Goal: Information Seeking & Learning: Learn about a topic

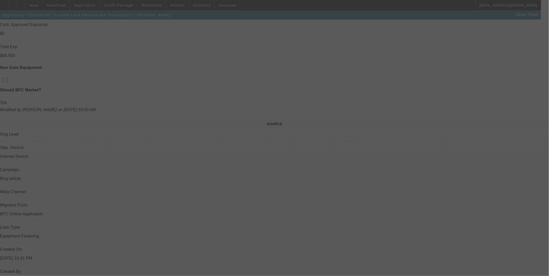
scroll to position [231, 0]
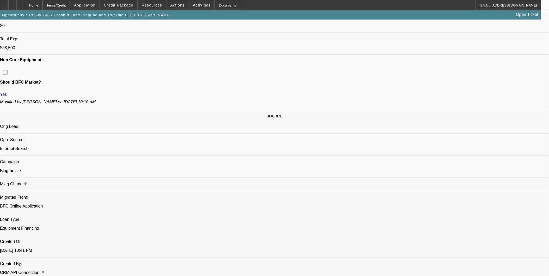
select select "0"
select select "0.1"
select select "0"
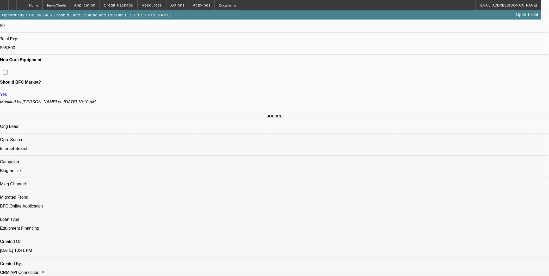
select select "0.1"
select select "0"
select select "0.1"
select select "0"
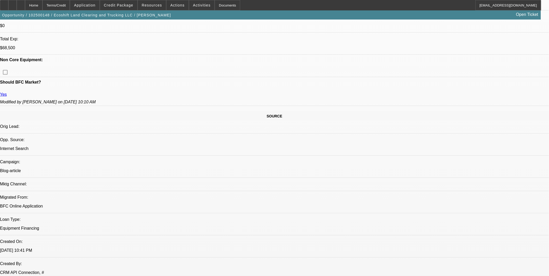
select select "0.1"
select select "1"
select select "4"
select select "1"
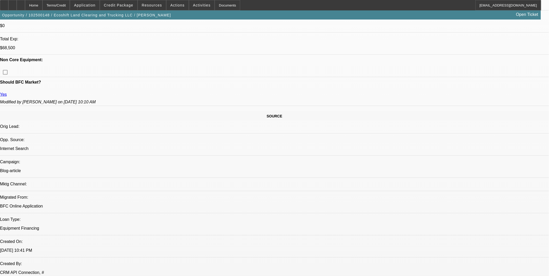
select select "1"
select select "4"
select select "1"
select select "4"
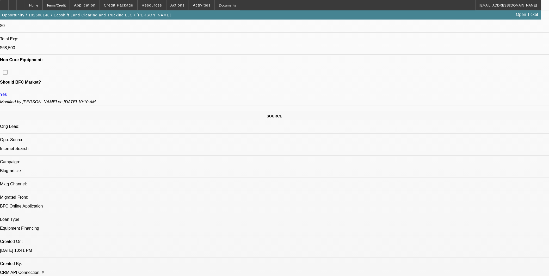
select select "1"
select select "4"
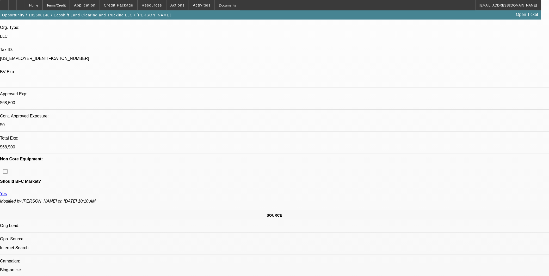
scroll to position [131, 0]
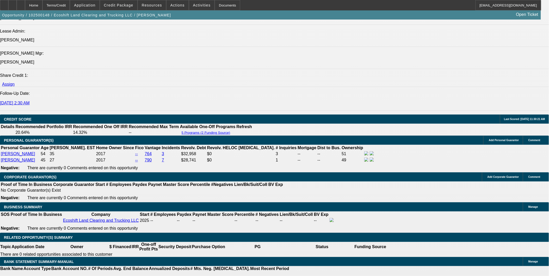
scroll to position [681, 0]
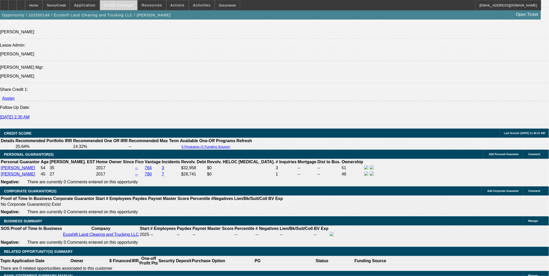
click at [126, 1] on span at bounding box center [118, 5] width 37 height 13
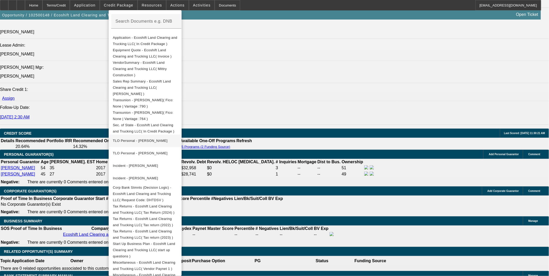
scroll to position [79, 0]
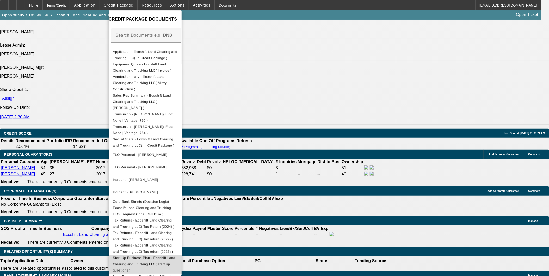
click at [165, 255] on span "Start Up Business Plan - Ecoshift Land Clearing and Trucking LLC( start up ques…" at bounding box center [145, 264] width 65 height 19
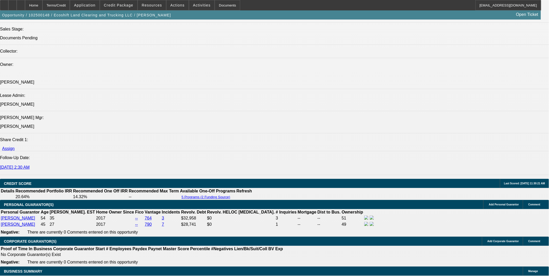
scroll to position [624, 0]
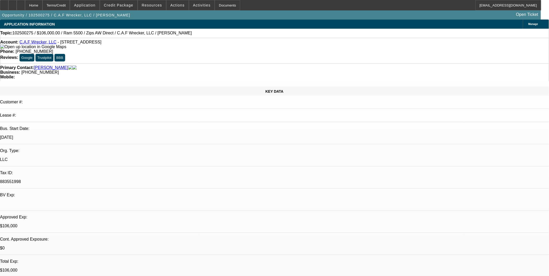
select select "0"
select select "2"
select select "0"
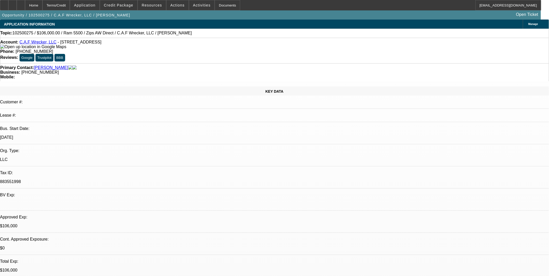
select select "0"
select select "2"
select select "0"
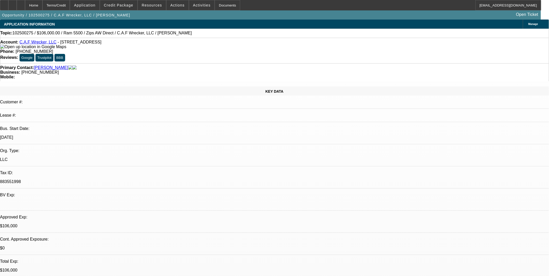
select select "0"
select select "1"
select select "2"
select select "6"
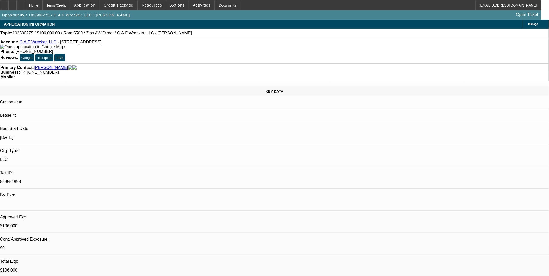
select select "1"
select select "6"
select select "1"
select select "2"
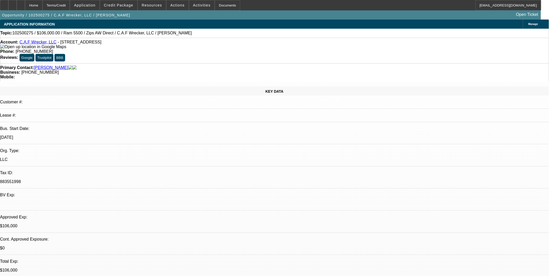
select select "6"
select select "1"
select select "6"
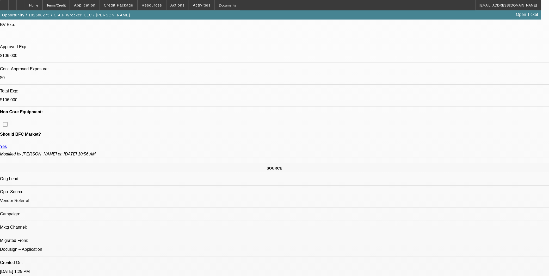
scroll to position [174, 0]
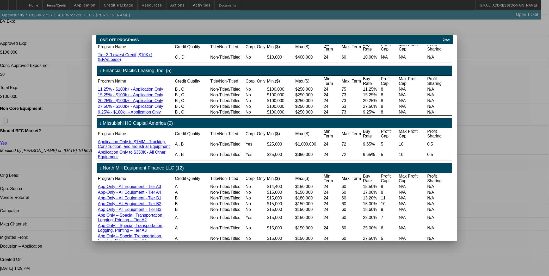
scroll to position [0, 0]
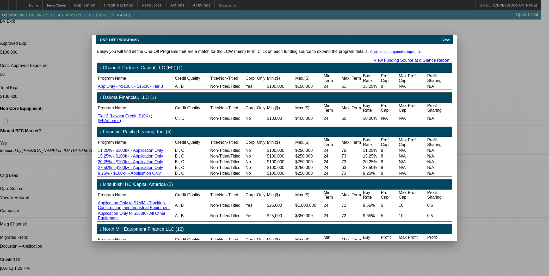
click at [446, 38] on span "Close" at bounding box center [446, 39] width 7 height 3
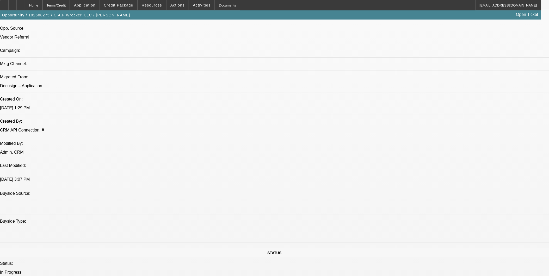
scroll to position [348, 0]
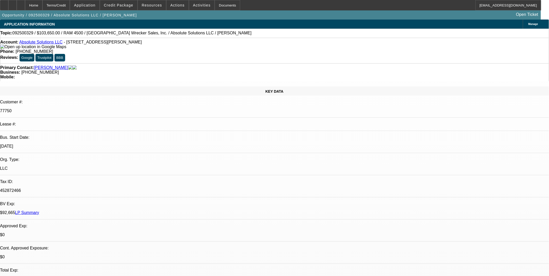
select select "0"
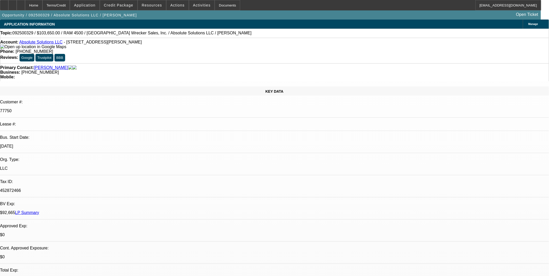
select select "0"
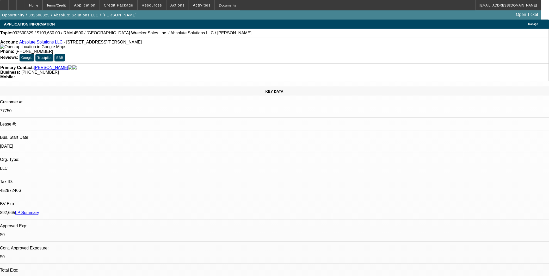
select select "0"
select select "1"
select select "6"
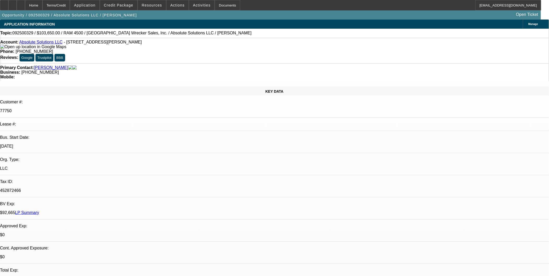
select select "1"
select select "6"
select select "1"
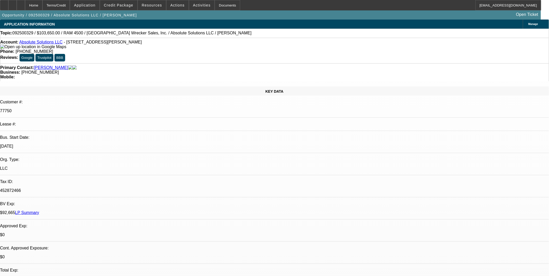
select select "6"
select select "1"
select select "6"
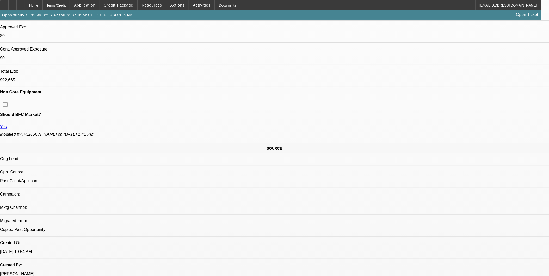
scroll to position [203, 0]
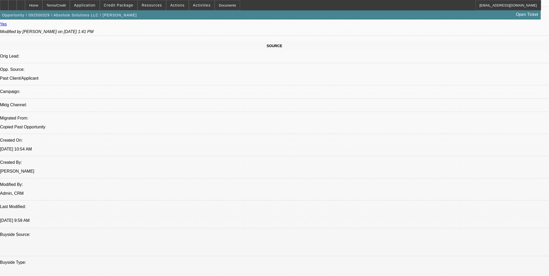
scroll to position [319, 0]
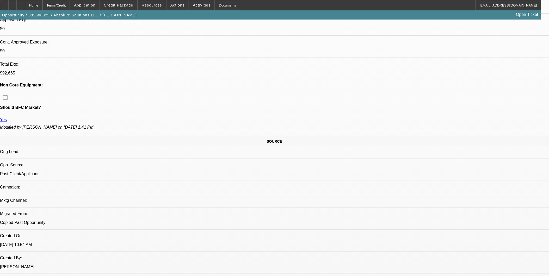
scroll to position [203, 0]
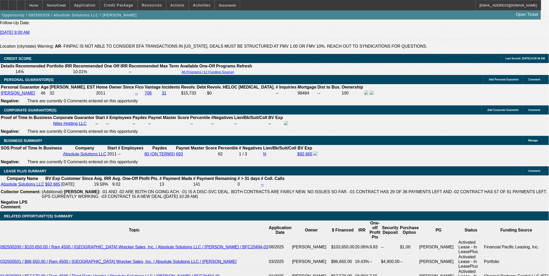
scroll to position [116, 0]
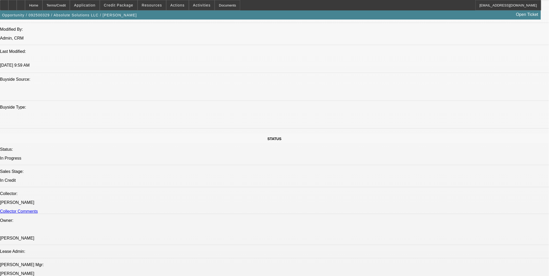
scroll to position [463, 0]
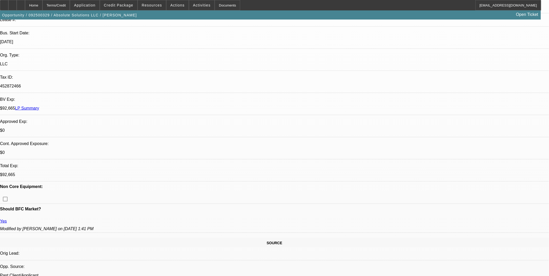
scroll to position [87, 0]
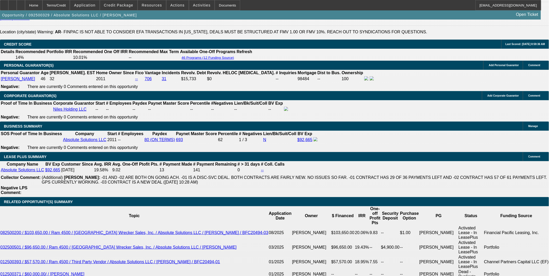
scroll to position [782, 0]
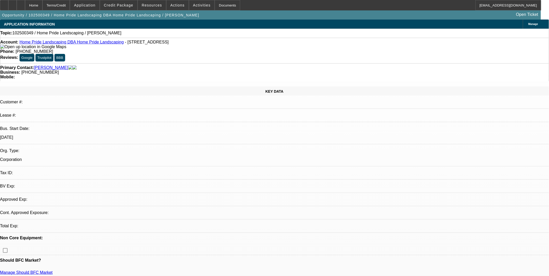
select select "0"
select select "2"
select select "0.1"
select select "1"
select select "2"
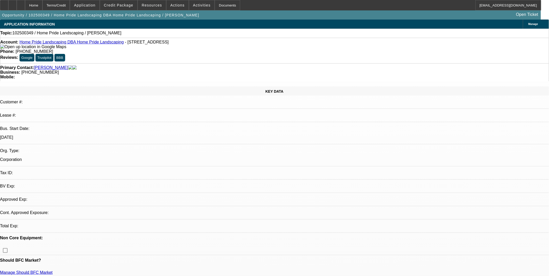
select select "4"
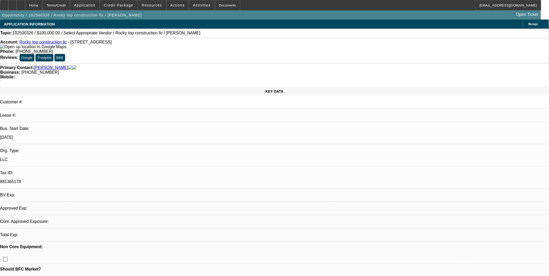
select select "0"
select select "2"
select select "0.1"
select select "4"
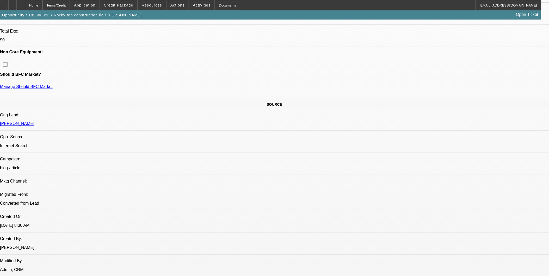
scroll to position [231, 0]
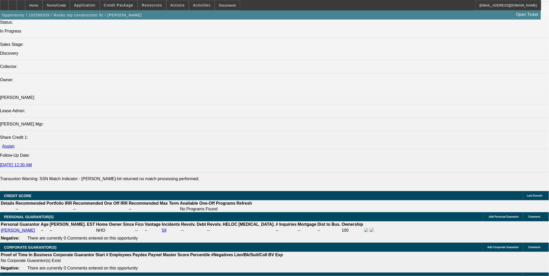
scroll to position [637, 0]
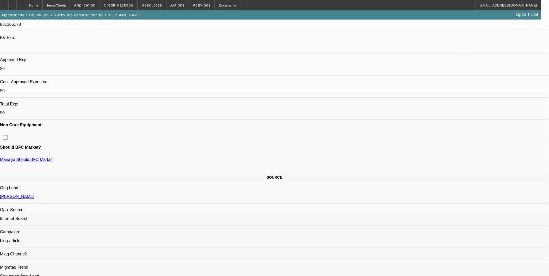
scroll to position [145, 0]
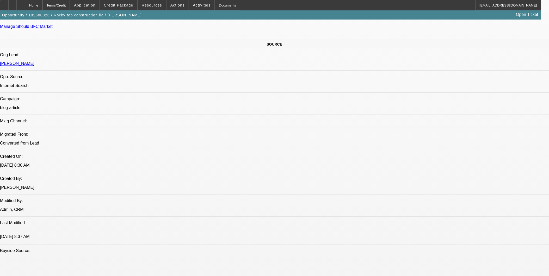
scroll to position [348, 0]
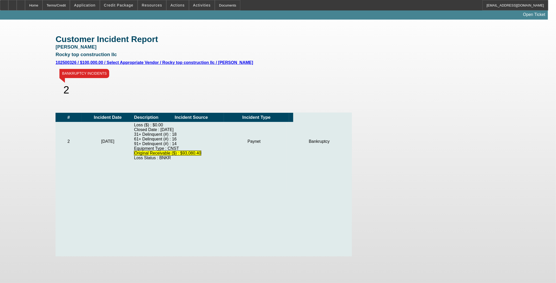
scroll to position [248, 0]
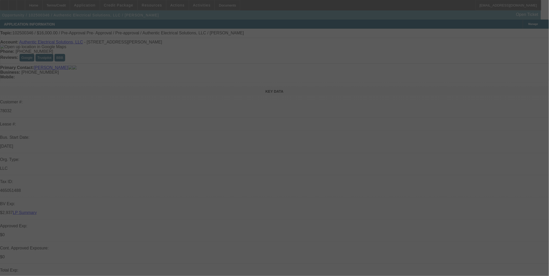
select select "0"
select select "0.1"
select select "0"
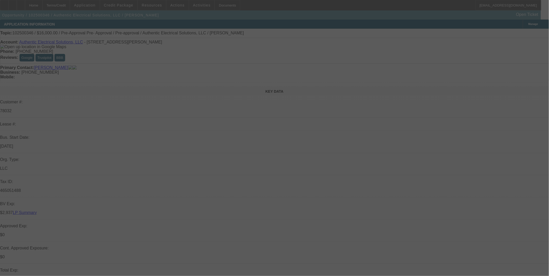
select select "0.1"
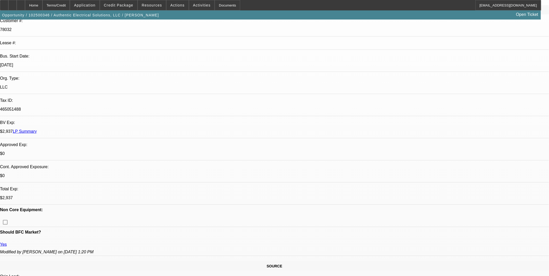
select select "1"
select select "3"
select select "4"
select select "1"
select select "3"
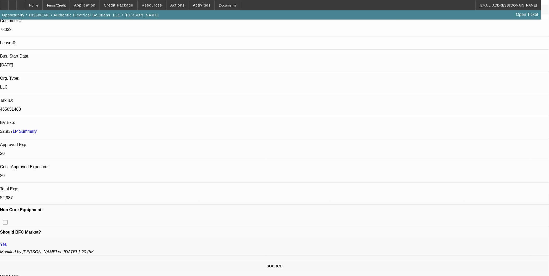
select select "4"
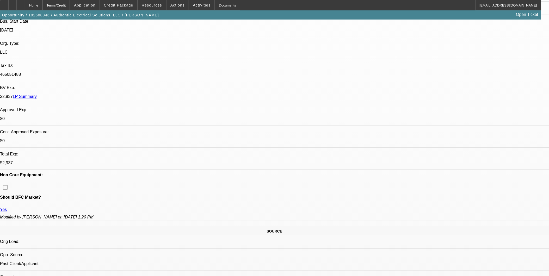
scroll to position [116, 0]
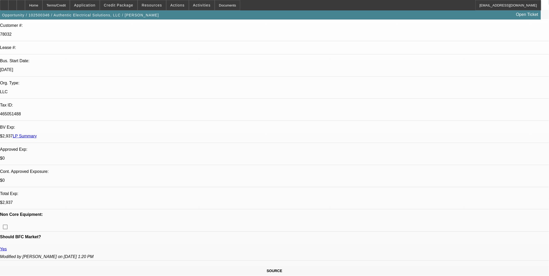
scroll to position [0, 0]
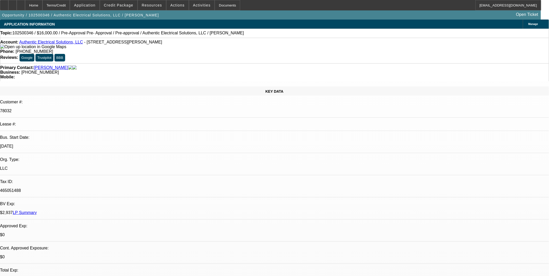
click at [46, 42] on link "Authentic Electrical Solutions, LLC" at bounding box center [51, 42] width 64 height 4
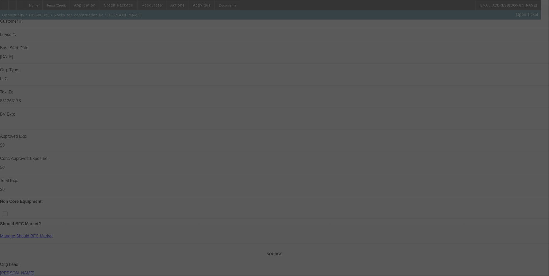
scroll to position [87, 0]
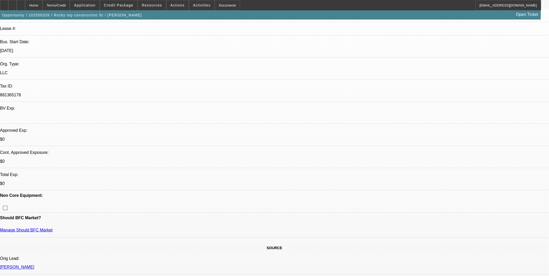
select select "0"
select select "2"
select select "0.1"
select select "1"
select select "2"
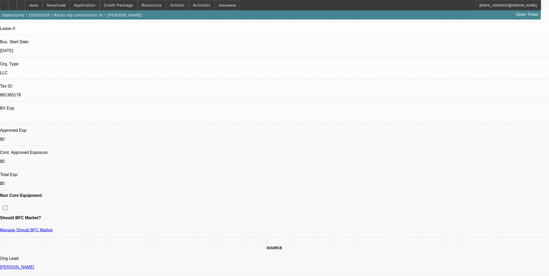
select select "4"
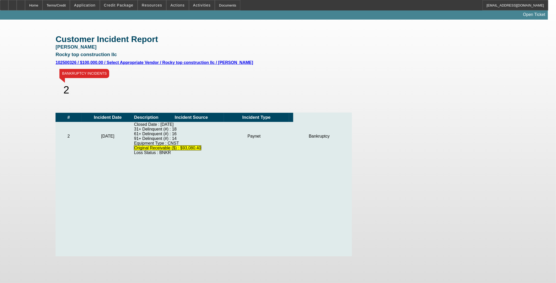
scroll to position [219, 0]
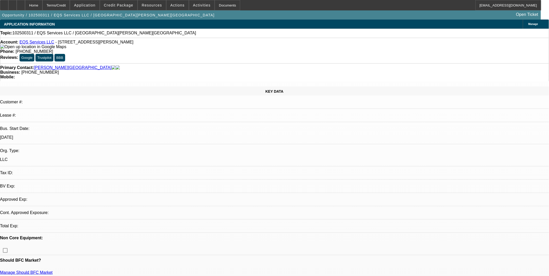
select select "0"
select select "2"
select select "0.1"
select select "1"
select select "2"
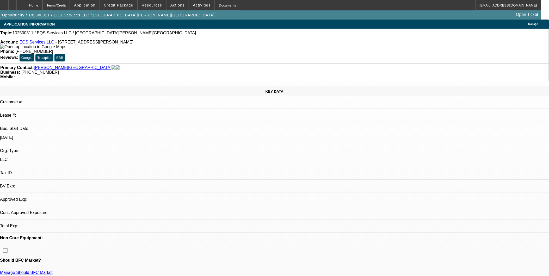
select select "4"
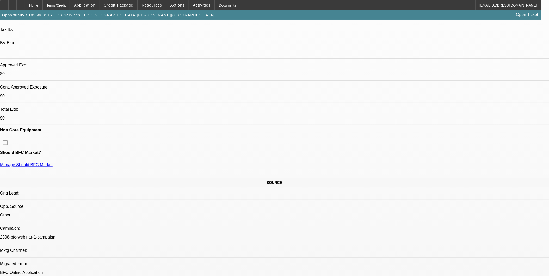
scroll to position [145, 0]
click at [329, 1] on div "Home Terms/Credit Application Credit Package Resources Actions Activities Docum…" at bounding box center [270, 5] width 541 height 10
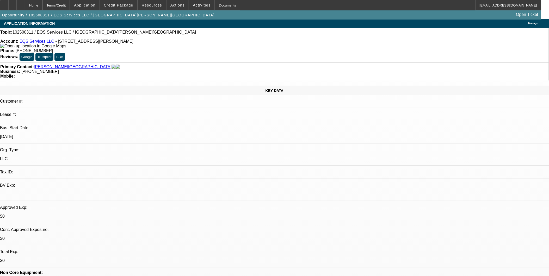
scroll to position [0, 0]
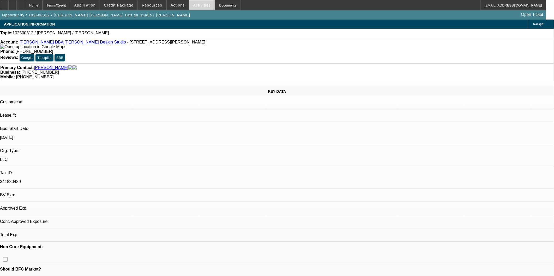
select select "0"
select select "2"
select select "0.1"
select select "4"
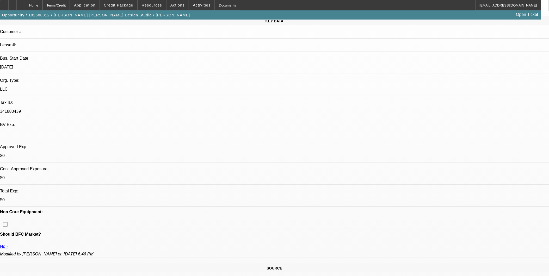
scroll to position [87, 0]
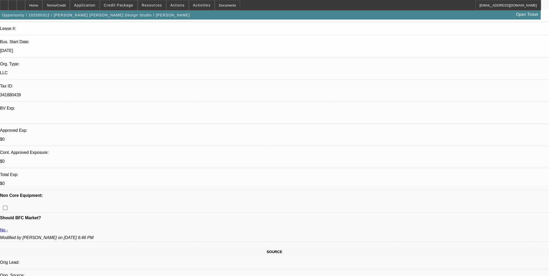
drag, startPoint x: 432, startPoint y: 56, endPoint x: 422, endPoint y: 50, distance: 11.9
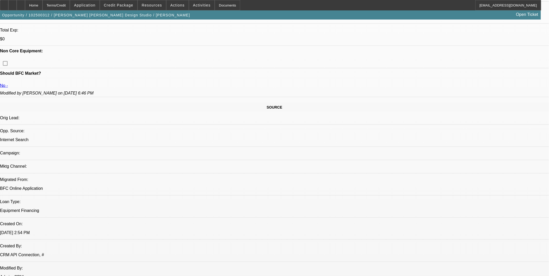
scroll to position [261, 0]
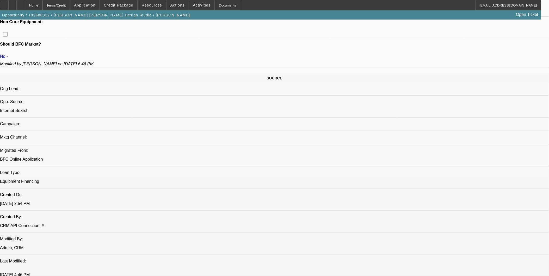
drag, startPoint x: 305, startPoint y: 156, endPoint x: 296, endPoint y: 112, distance: 44.4
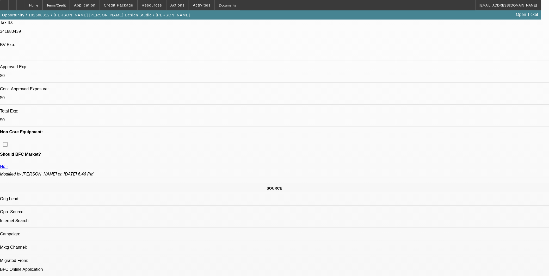
scroll to position [203, 0]
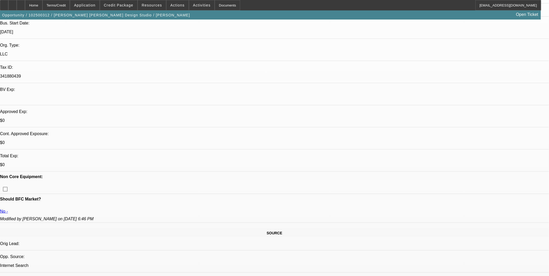
scroll to position [116, 0]
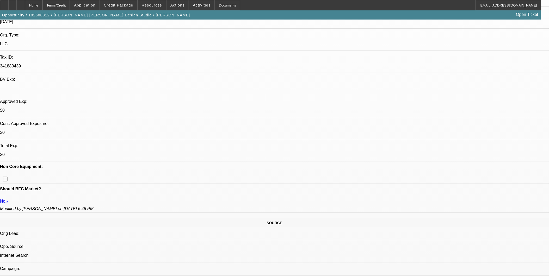
click at [127, 11] on span "button" at bounding box center [96, 15] width 192 height 13
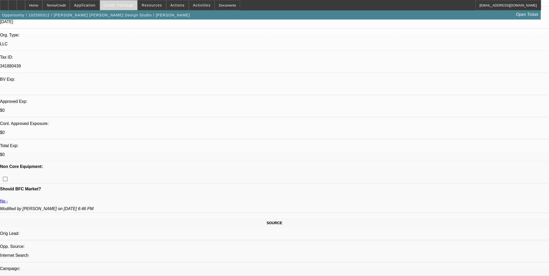
click at [125, 7] on span "Credit Package" at bounding box center [118, 5] width 29 height 4
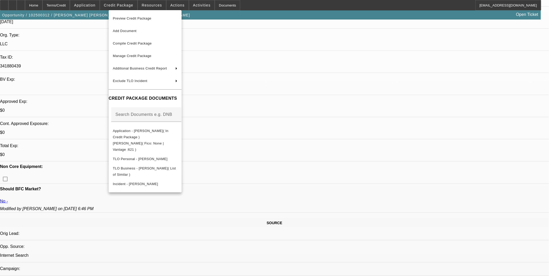
click at [258, 144] on div at bounding box center [274, 138] width 549 height 276
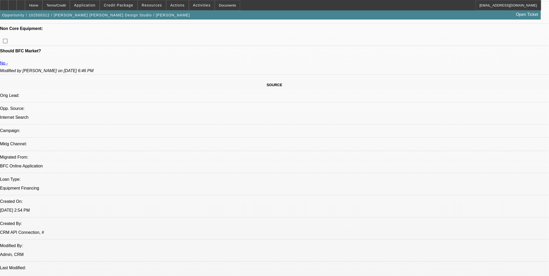
scroll to position [261, 0]
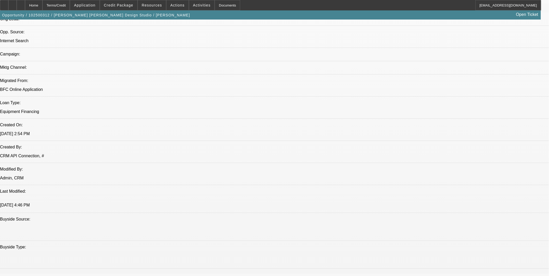
scroll to position [319, 0]
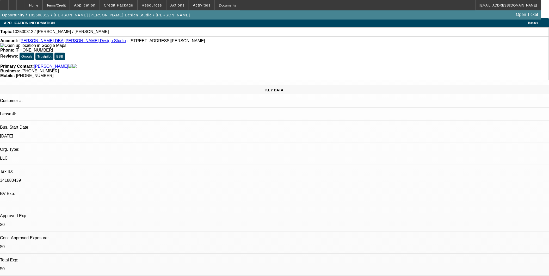
scroll to position [0, 0]
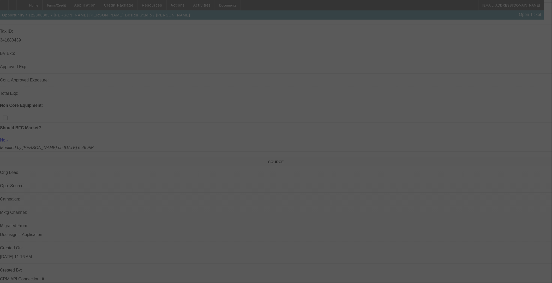
scroll to position [145, 0]
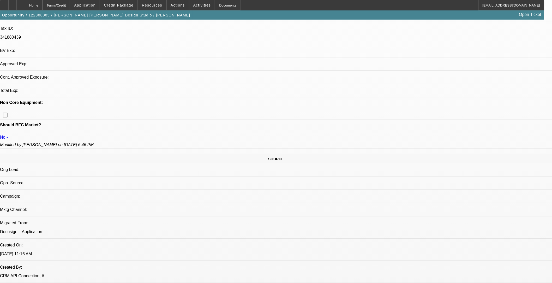
select select "0"
select select "2"
select select "0.1"
select select "4"
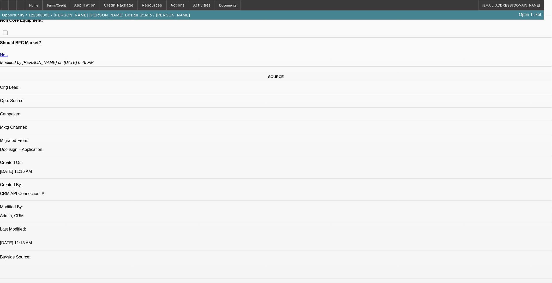
scroll to position [261, 0]
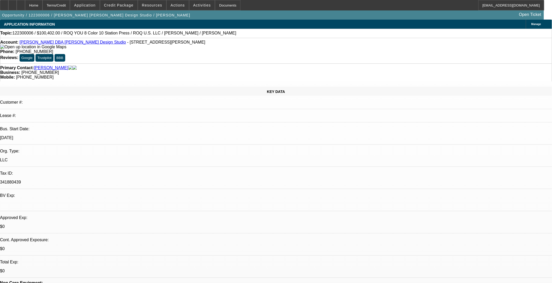
select select "0.15"
select select "2"
select select "0.1"
select select "0.15"
select select "2"
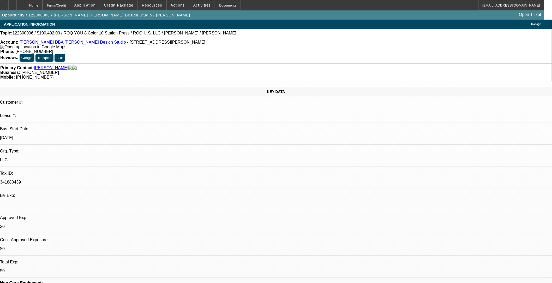
select select "0.1"
select select "0.2"
select select "2"
select select "0.1"
select select "0"
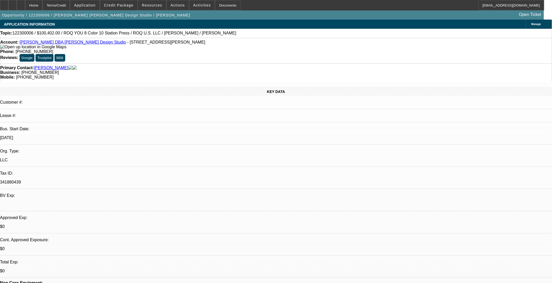
select select "2"
select select "0.1"
select select "1"
select select "2"
select select "4"
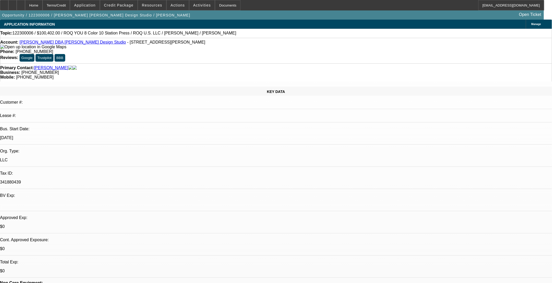
select select "1"
select select "2"
select select "4"
select select "1"
select select "2"
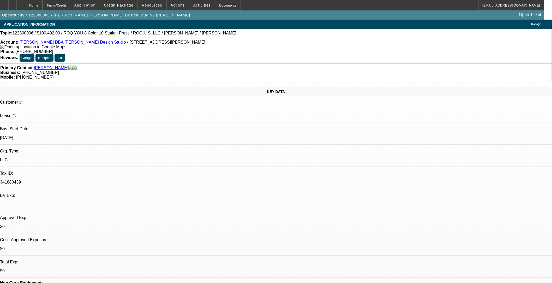
select select "4"
select select "1"
select select "2"
select select "4"
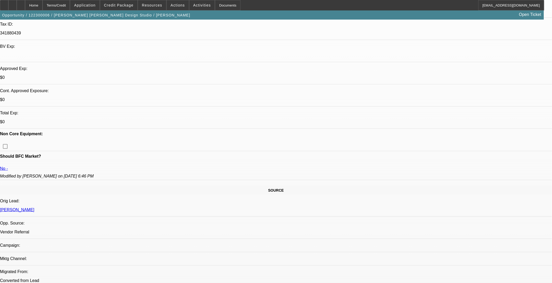
scroll to position [116, 0]
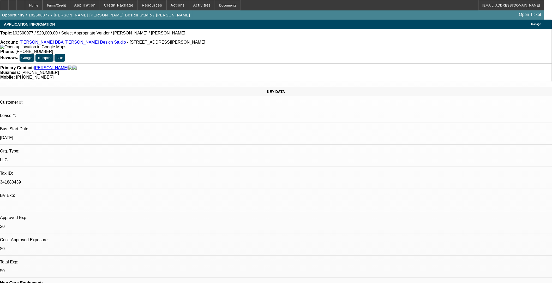
select select "0"
select select "2"
select select "0.1"
select select "1"
select select "2"
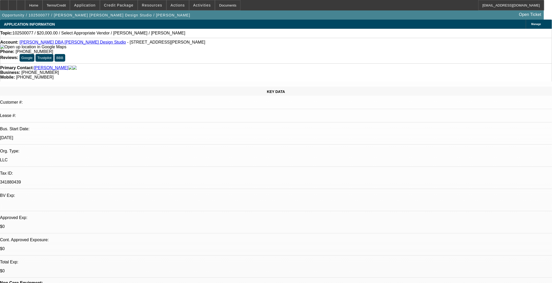
select select "4"
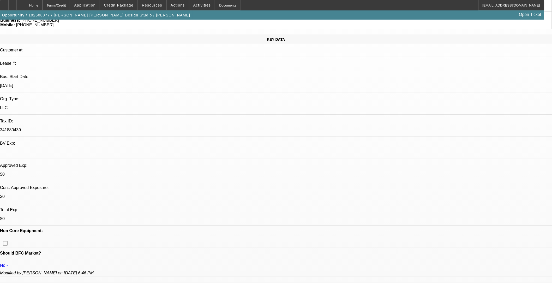
scroll to position [58, 0]
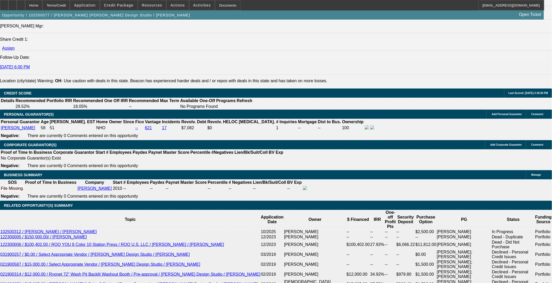
scroll to position [666, 0]
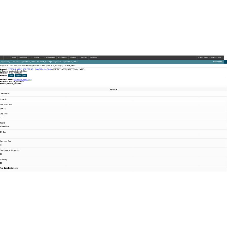
scroll to position [0, 0]
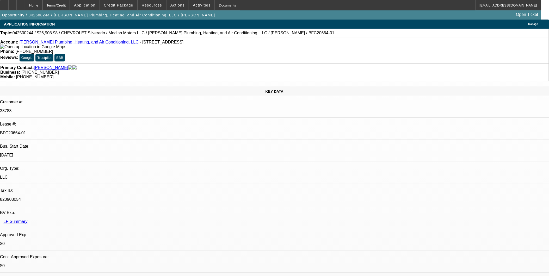
select select "0"
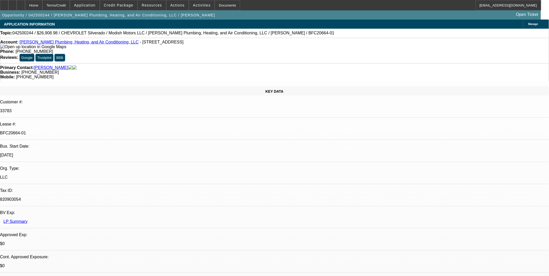
select select "0"
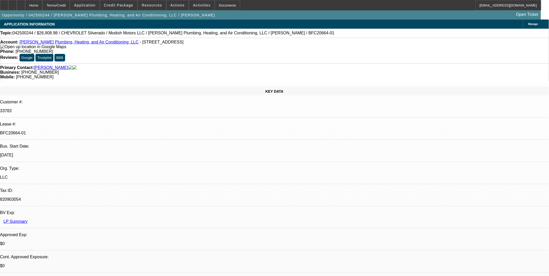
select select "0"
select select "1"
select select "3"
select select "6"
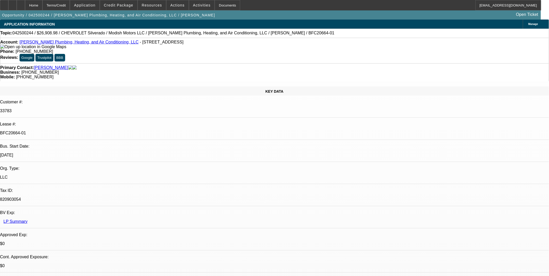
select select "1"
select select "3"
select select "6"
select select "1"
select select "3"
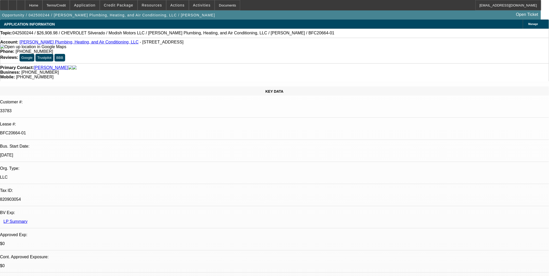
select select "6"
select select "1"
select select "2"
select select "6"
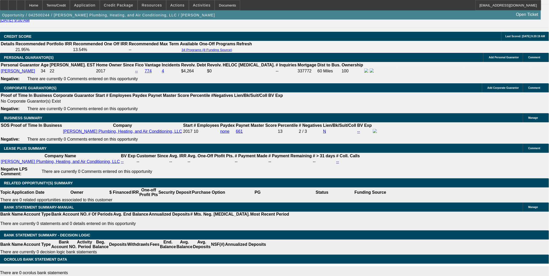
scroll to position [753, 0]
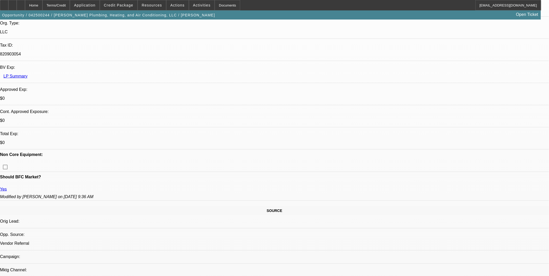
scroll to position [145, 0]
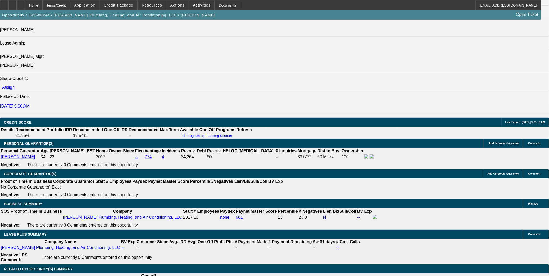
scroll to position [695, 0]
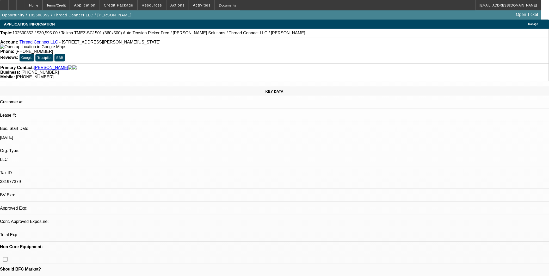
select select "0"
select select "2"
select select "0.1"
select select "1"
select select "2"
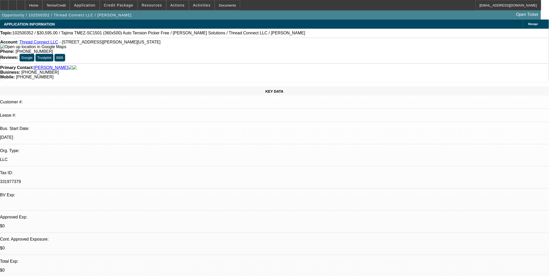
select select "4"
click at [36, 43] on link "Thread Connect LLC" at bounding box center [38, 42] width 39 height 4
select select "0"
select select "2"
select select "0.1"
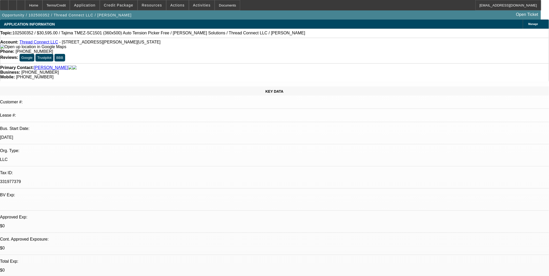
select select "1"
select select "2"
select select "4"
click at [126, 6] on span "Credit Package" at bounding box center [118, 5] width 29 height 4
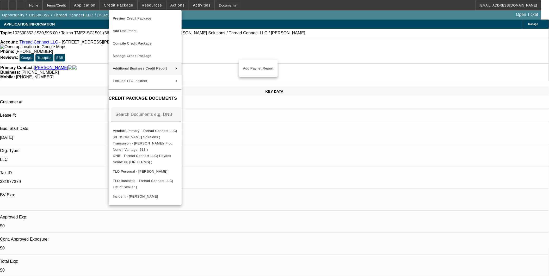
click at [286, 163] on div at bounding box center [274, 138] width 549 height 276
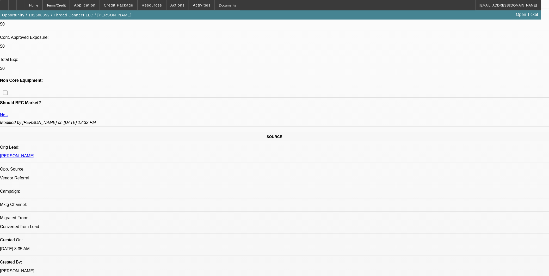
scroll to position [203, 0]
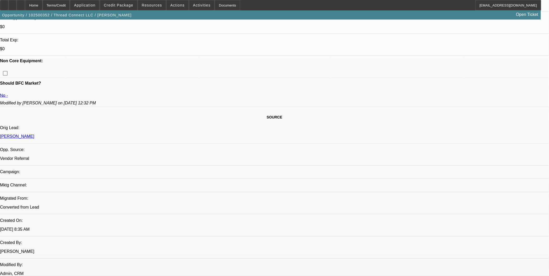
scroll to position [231, 0]
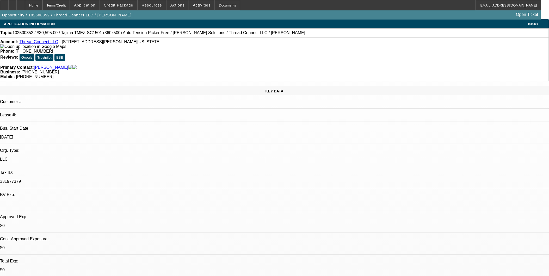
scroll to position [0, 0]
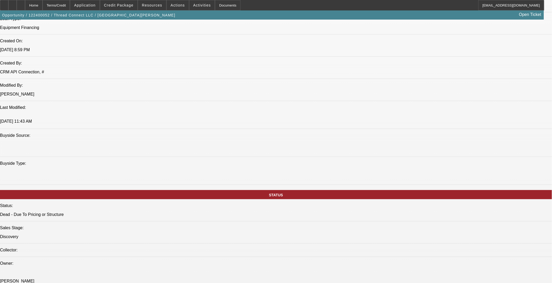
select select "0"
select select "2"
select select "0"
select select "2"
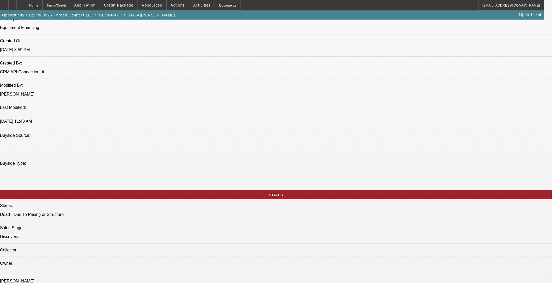
select select "0"
select select "2"
select select "0"
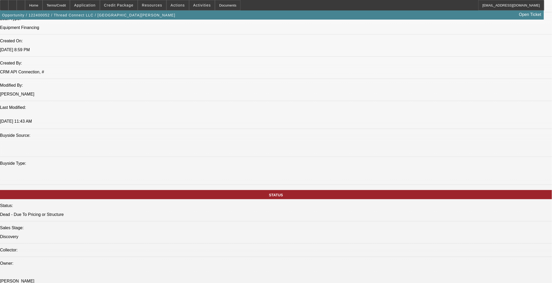
select select "2"
select select "0"
select select "1"
select select "2"
select select "6"
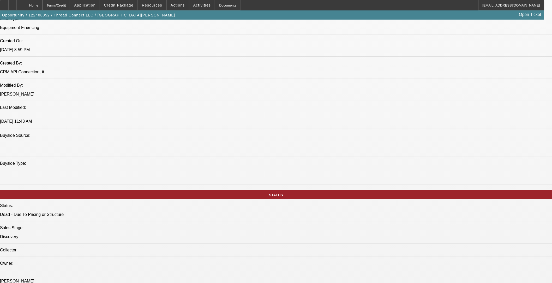
select select "1"
select select "2"
select select "6"
select select "1"
select select "2"
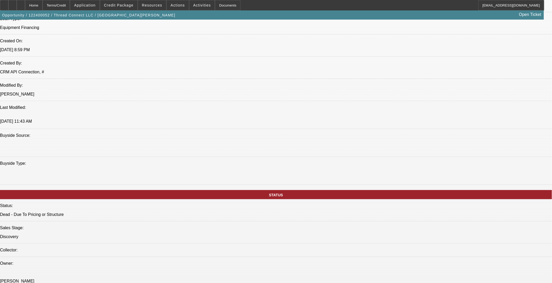
select select "6"
select select "1"
select select "2"
select select "6"
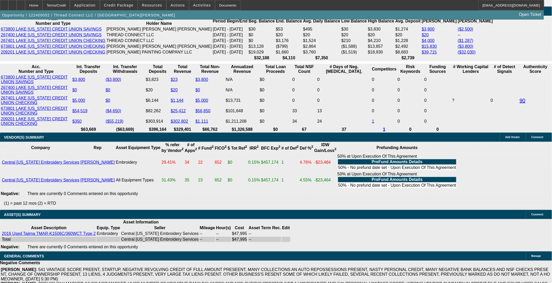
scroll to position [947, 0]
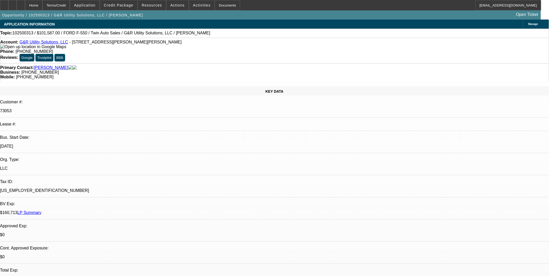
select select "0"
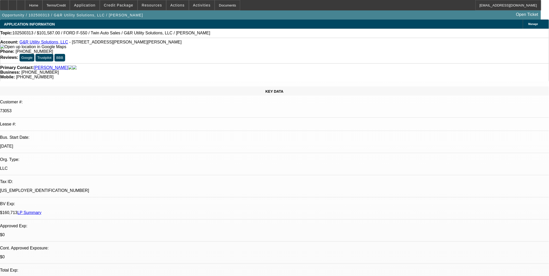
select select "0"
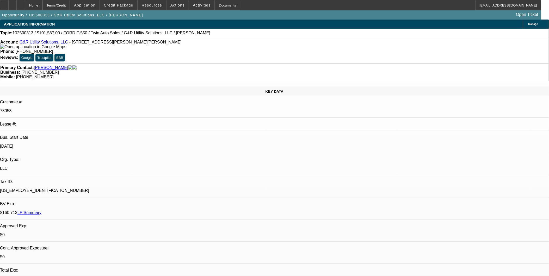
select select "0"
select select "1"
select select "6"
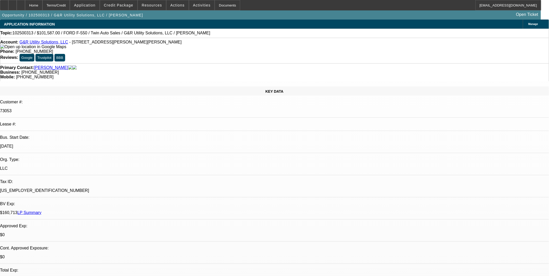
select select "1"
select select "6"
select select "1"
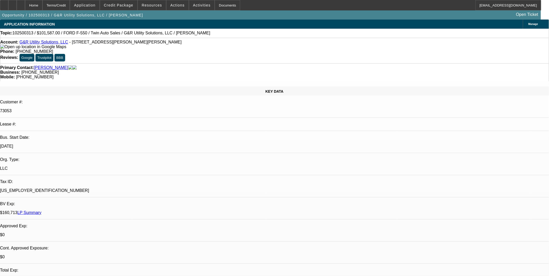
select select "6"
select select "1"
select select "6"
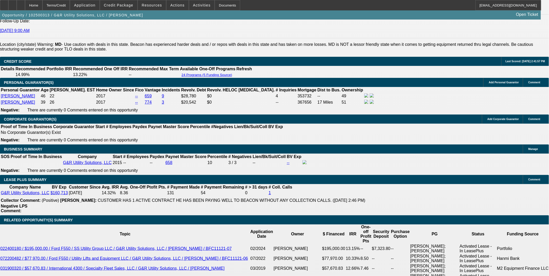
scroll to position [840, 0]
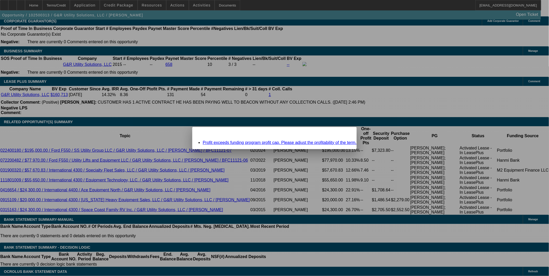
click at [345, 132] on div "Close" at bounding box center [350, 130] width 11 height 6
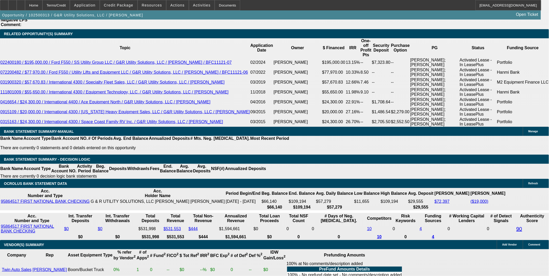
scroll to position [985, 0]
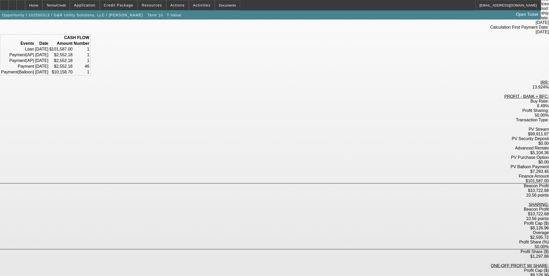
scroll to position [66, 0]
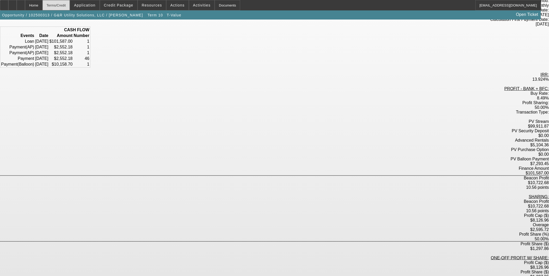
drag, startPoint x: 71, startPoint y: 3, endPoint x: 74, endPoint y: 3, distance: 2.6
click at [70, 3] on div "Terms/Credit" at bounding box center [56, 5] width 28 height 10
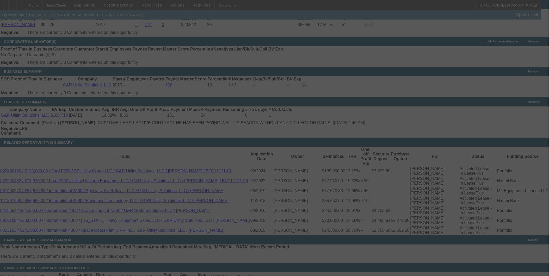
scroll to position [842, 0]
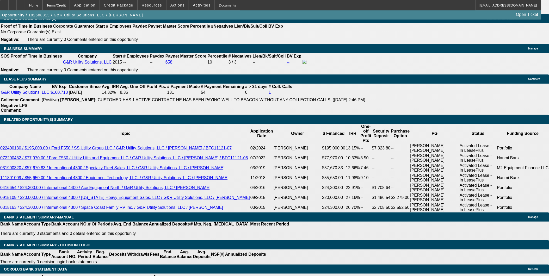
select select "0"
select select "6"
select select "0"
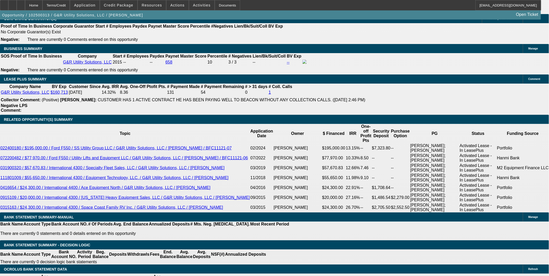
select select "0"
select select "6"
select select "0"
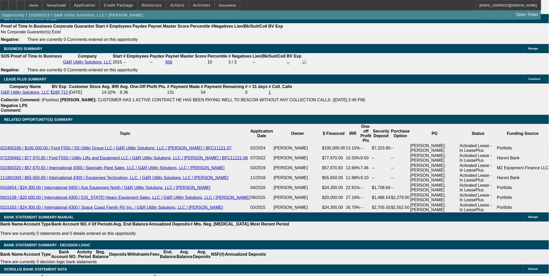
select select "0"
select select "6"
select select "0"
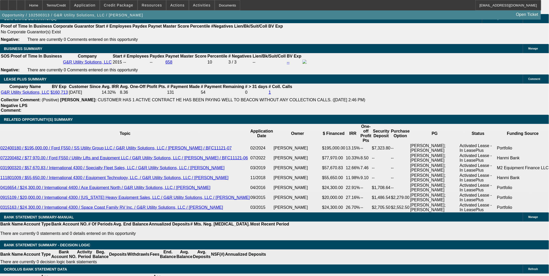
select select "6"
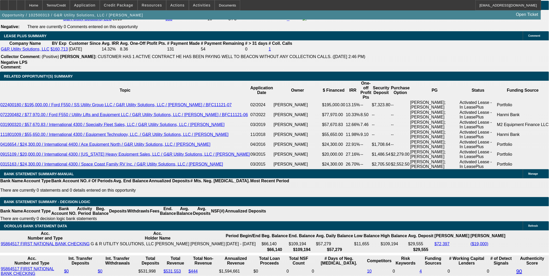
scroll to position [885, 0]
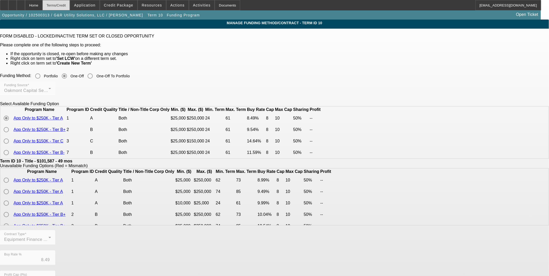
click at [70, 4] on div "Terms/Credit" at bounding box center [56, 5] width 28 height 10
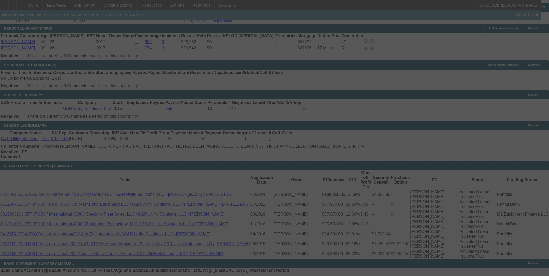
scroll to position [794, 0]
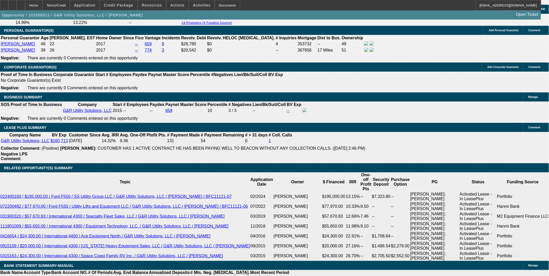
select select "0"
select select "6"
select select "0"
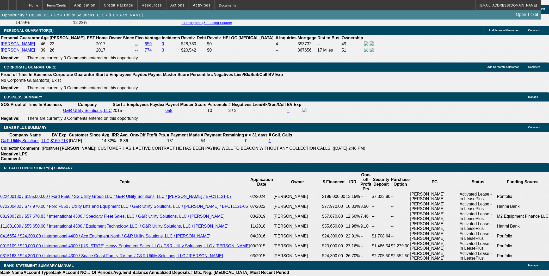
select select "0"
select select "6"
select select "0"
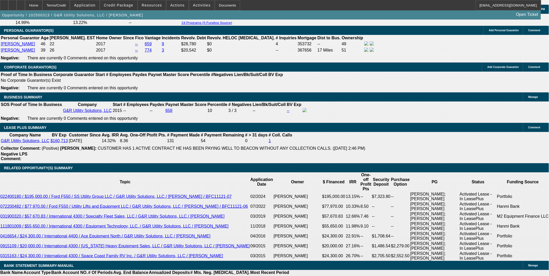
select select "0"
select select "6"
select select "0"
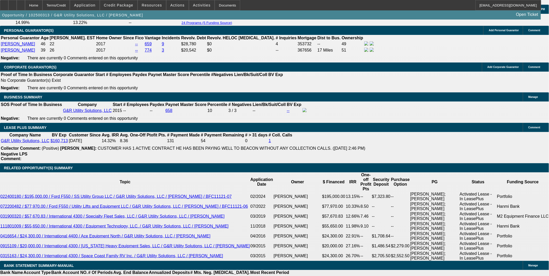
select select "6"
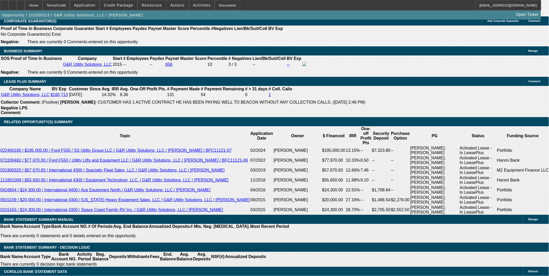
scroll to position [838, 0]
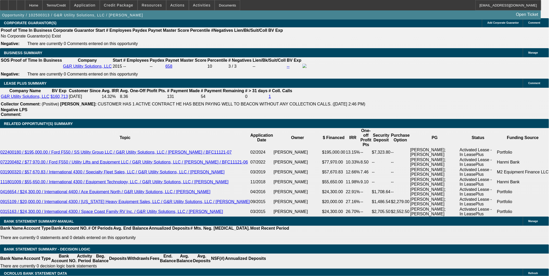
select select "0"
select select "6"
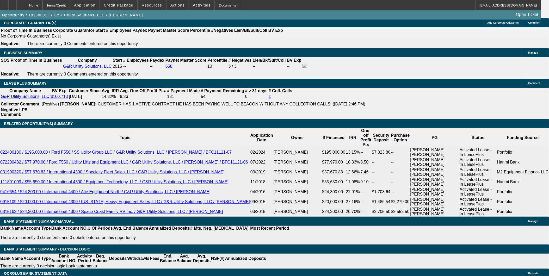
select select "0"
select select "6"
select select "0"
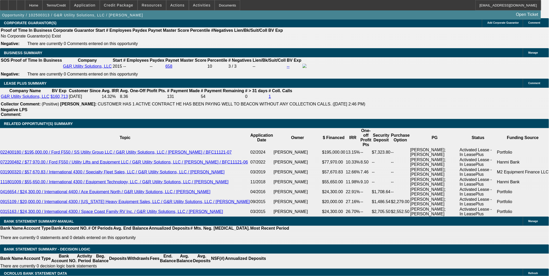
select select "0"
select select "6"
select select "0"
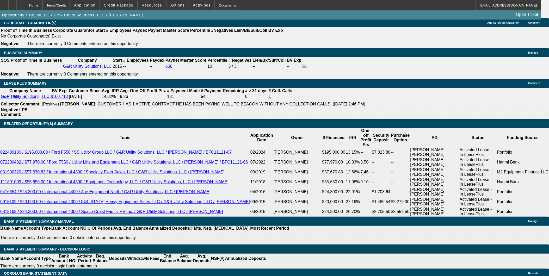
select select "0"
select select "6"
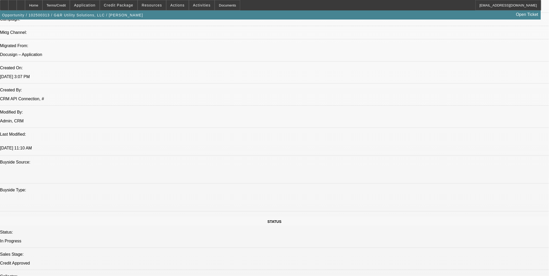
scroll to position [0, 0]
click at [444, 64] on span "Reply All" at bounding box center [445, 66] width 14 height 4
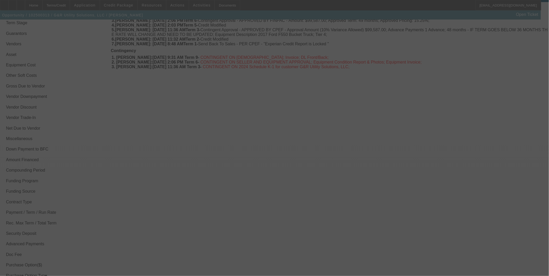
scroll to position [849, 0]
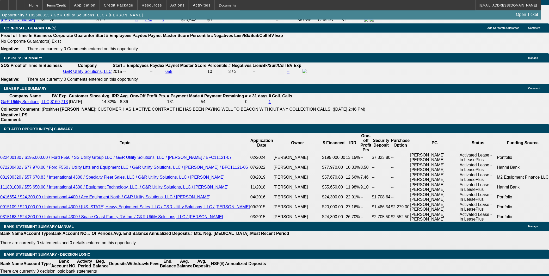
select select "0"
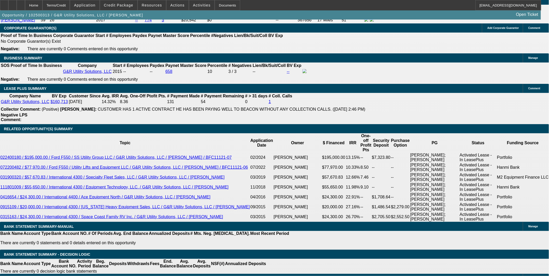
select select "0"
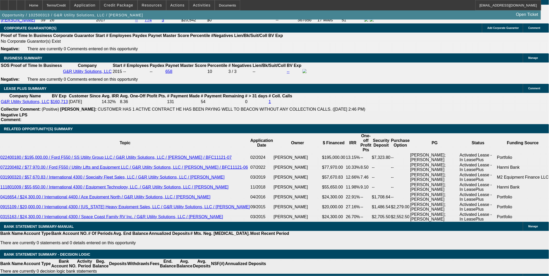
select select "0"
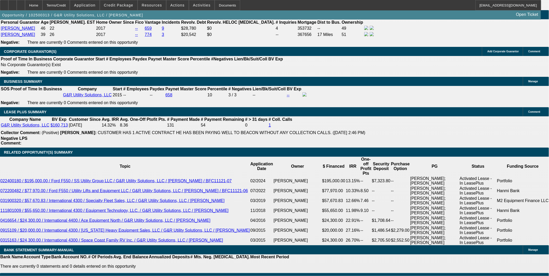
scroll to position [840, 0]
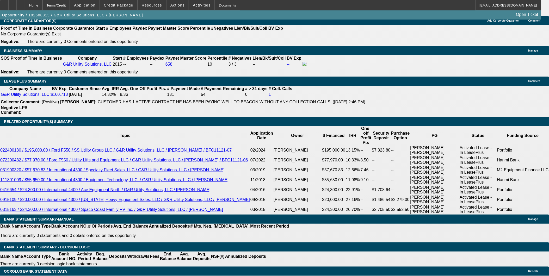
select select "1"
select select "6"
select select "1"
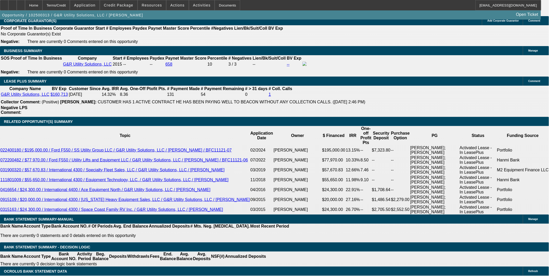
select select "6"
select select "1"
select select "6"
select select "1"
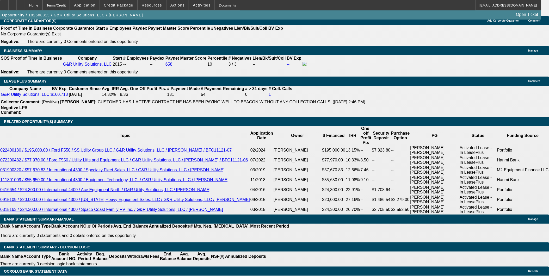
select select "1"
select select "6"
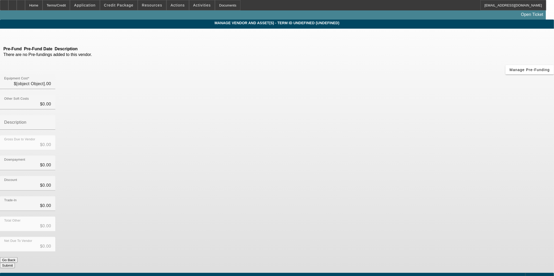
type input "$95,000.00"
type input "$6,587.00"
type input "Sales tax and fees"
type input "$101,587.00"
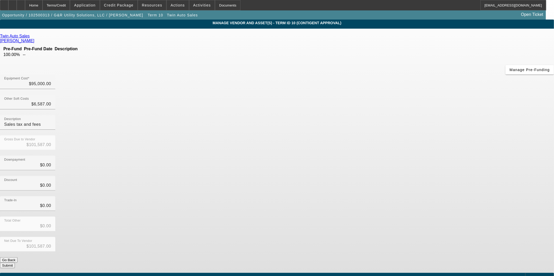
click at [30, 37] on link "Twin Auto Sales" at bounding box center [15, 36] width 30 height 5
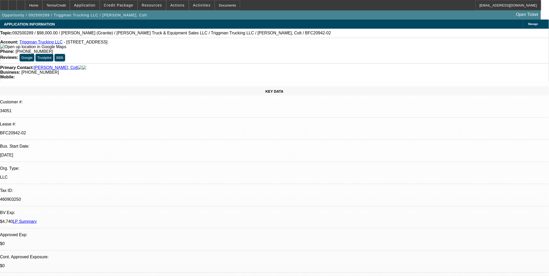
select select "0"
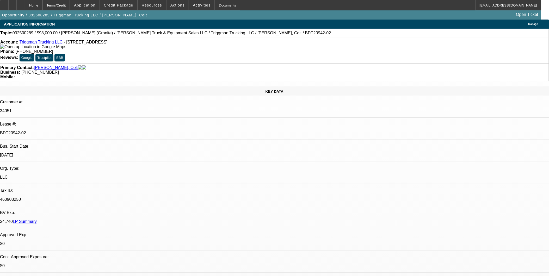
select select "0"
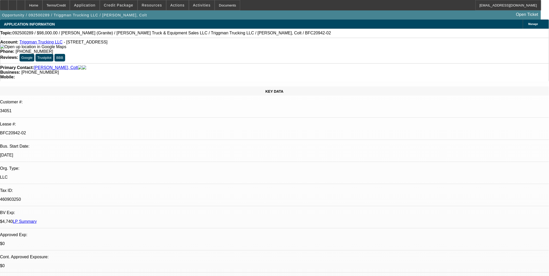
select select "0"
select select "1"
select select "2"
select select "6"
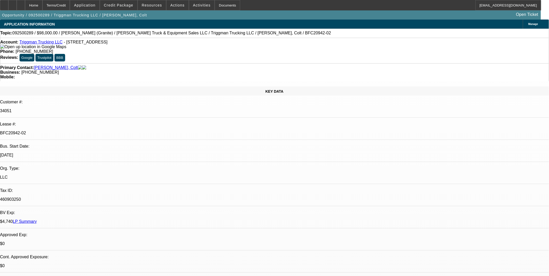
select select "1"
select select "2"
select select "6"
select select "1"
select select "2"
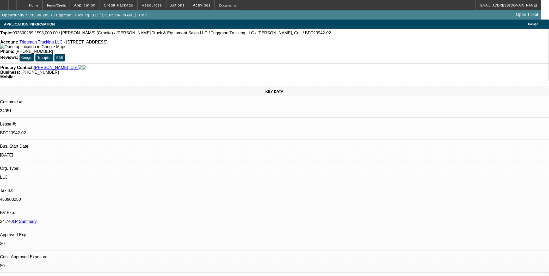
select select "6"
select select "1"
select select "2"
select select "6"
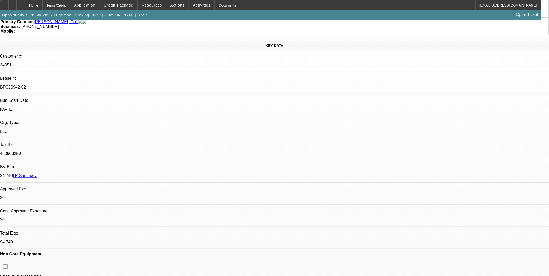
scroll to position [58, 0]
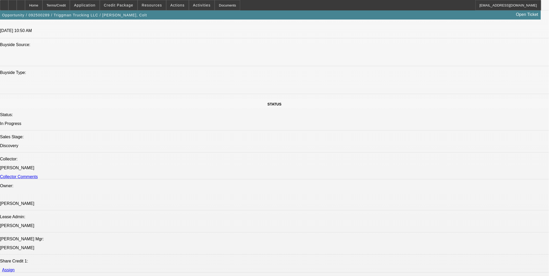
scroll to position [521, 0]
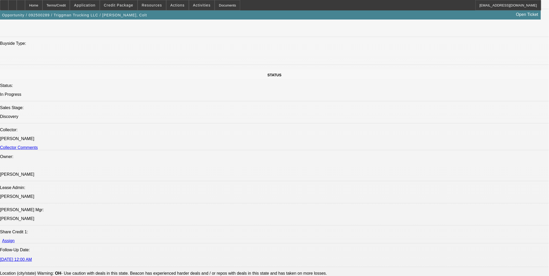
scroll to position [0, 0]
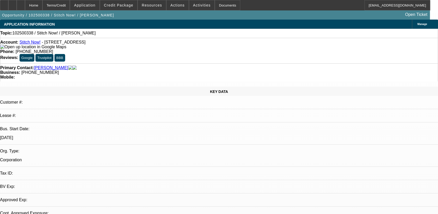
select select "0"
select select "2"
select select "0.1"
select select "1"
select select "2"
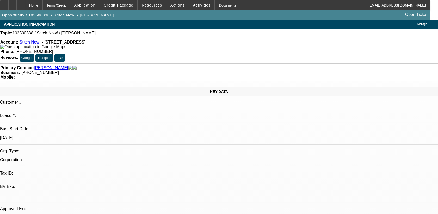
select select "4"
click at [4, 3] on icon at bounding box center [4, 3] width 0 height 0
